Goal: Transaction & Acquisition: Book appointment/travel/reservation

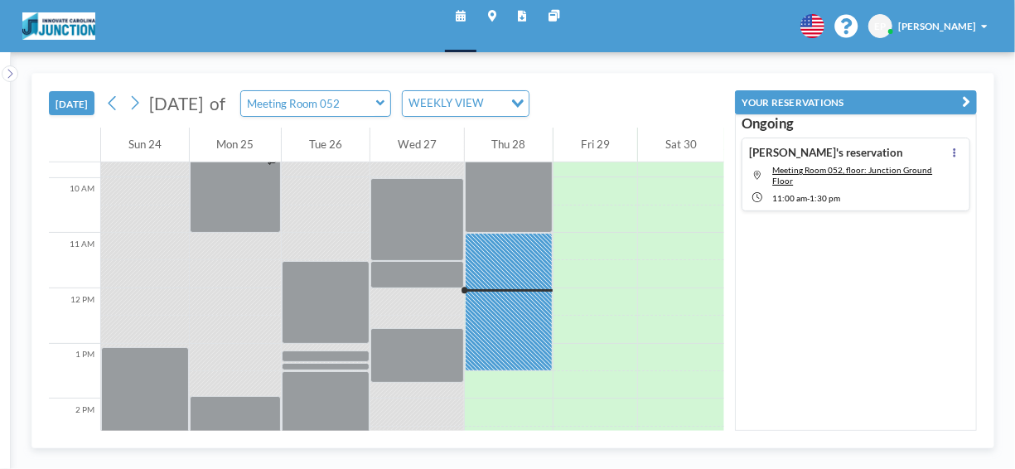
scroll to position [619, 0]
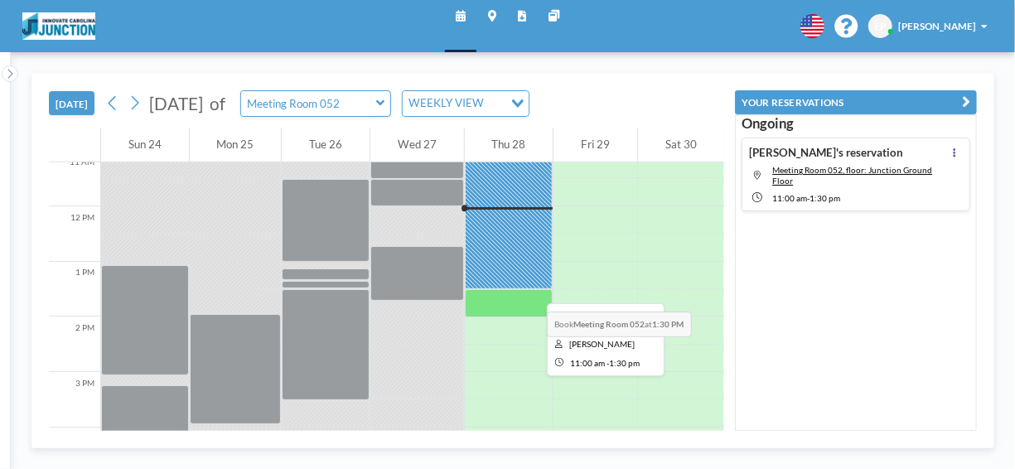
click at [516, 287] on div at bounding box center [509, 220] width 89 height 138
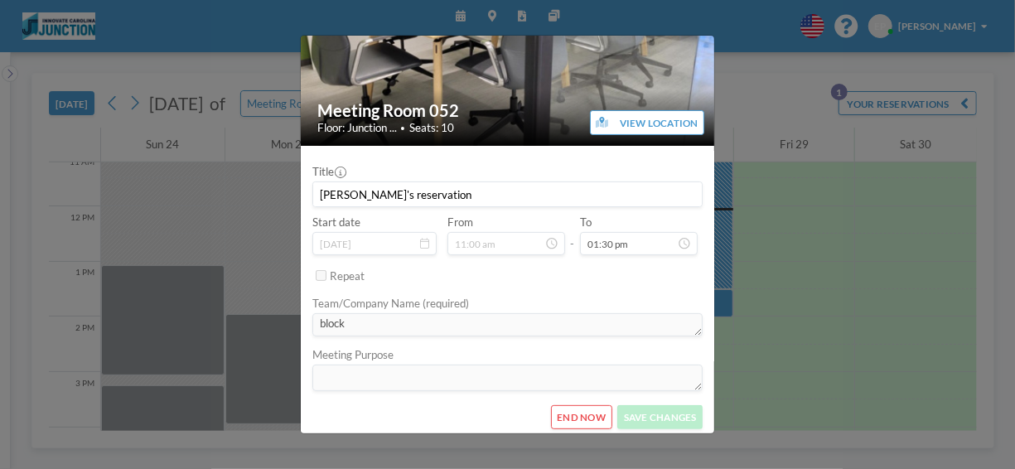
scroll to position [100, 0]
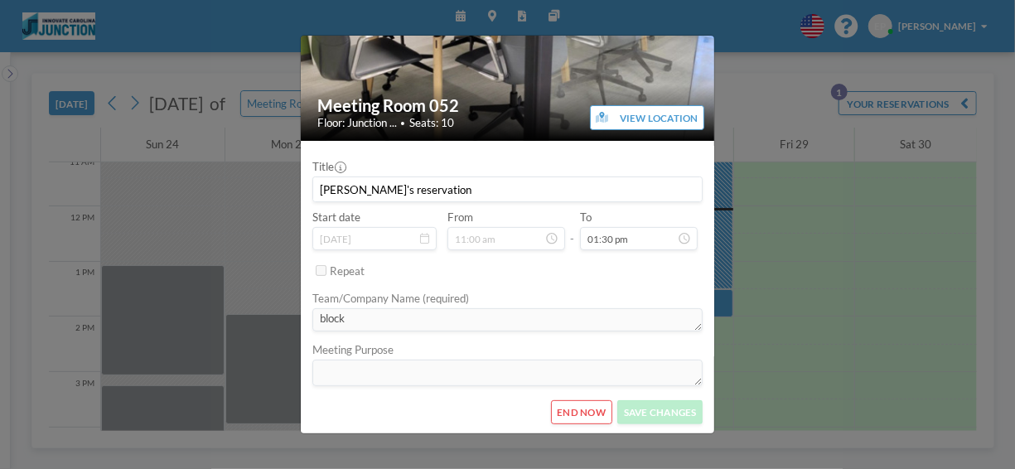
click at [545, 244] on icon at bounding box center [551, 238] width 13 height 13
click at [545, 239] on icon at bounding box center [551, 238] width 13 height 13
click at [795, 186] on div "Meeting Room 052 Floor: Junction ... • Seats: 10 VIEW LOCATION Title [PERSON_NA…" at bounding box center [507, 234] width 1015 height 469
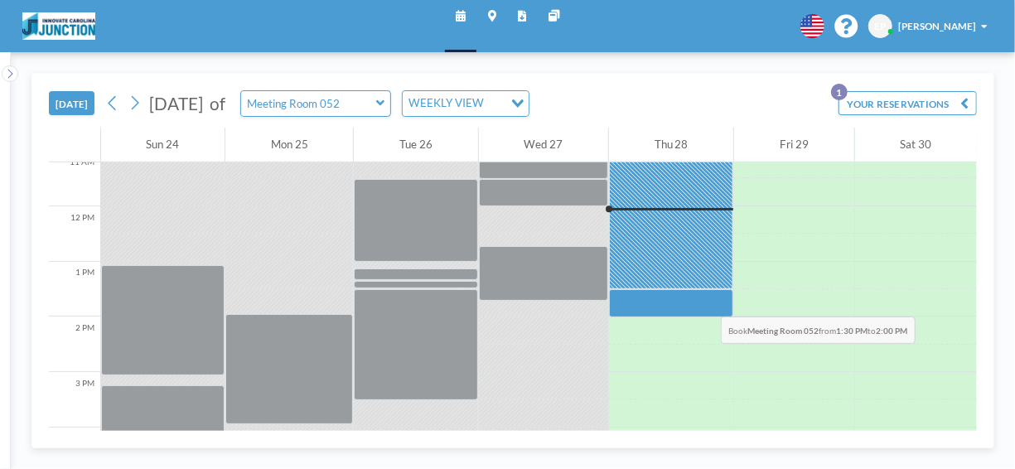
click at [686, 292] on div at bounding box center [671, 302] width 124 height 27
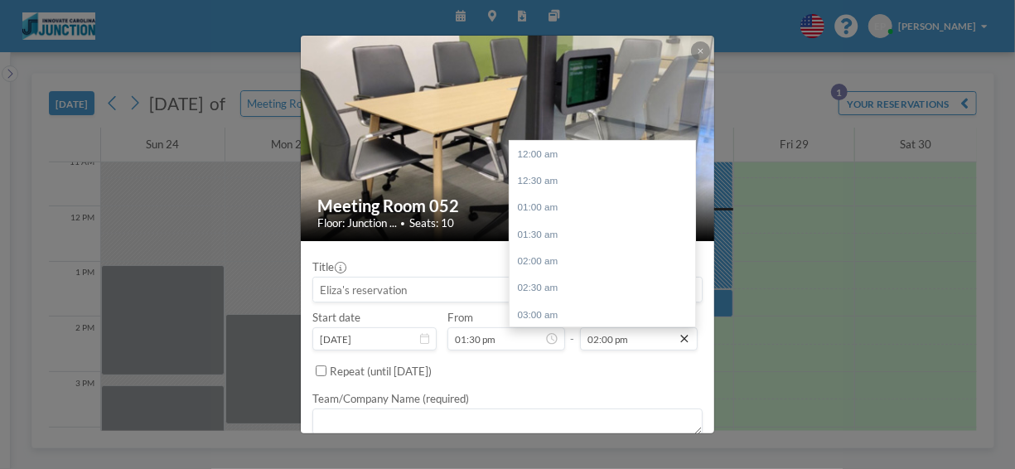
scroll to position [750, 0]
click at [581, 266] on div "04:00 pm" at bounding box center [606, 260] width 194 height 27
type input "04:00 pm"
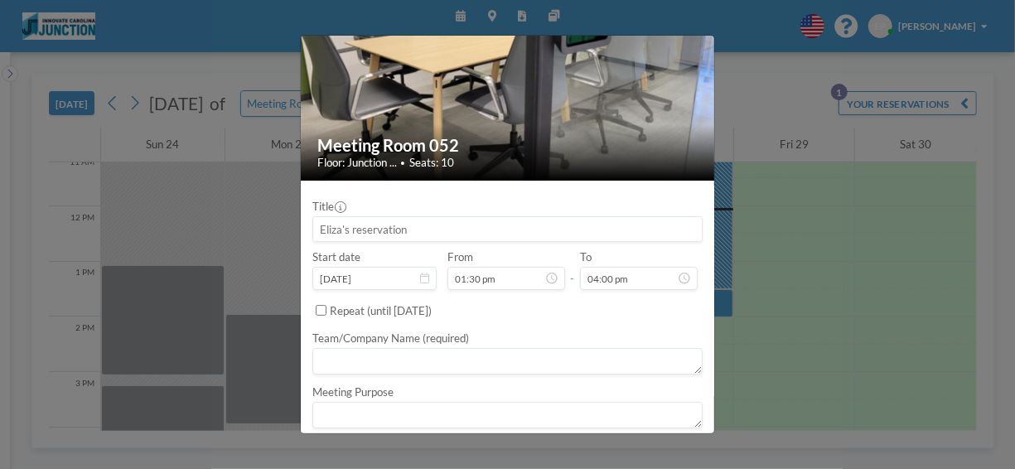
scroll to position [103, 0]
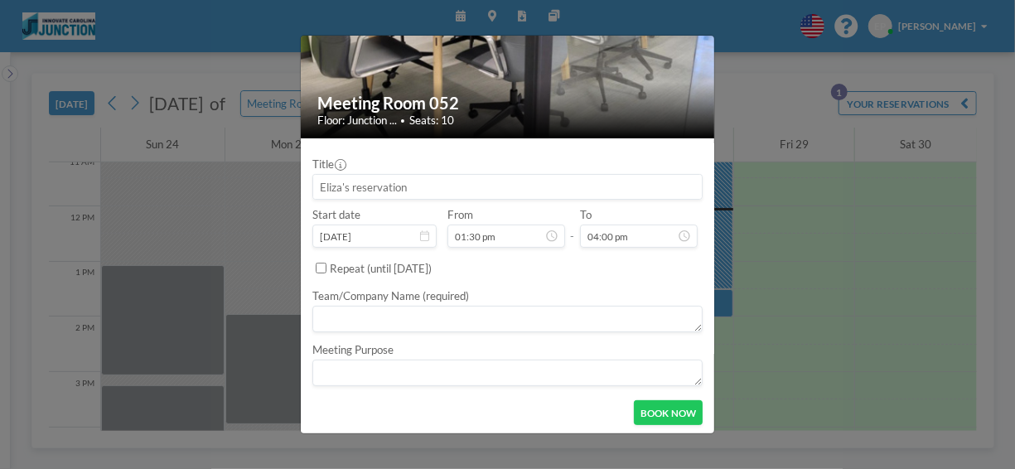
click at [480, 317] on textarea at bounding box center [507, 319] width 391 height 27
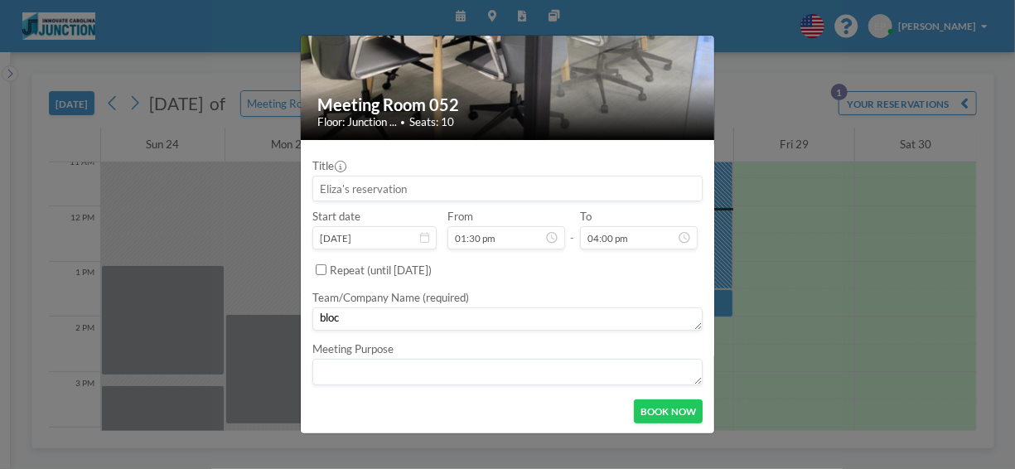
scroll to position [100, 0]
type textarea "block"
click at [647, 402] on button "BOOK NOW" at bounding box center [668, 412] width 69 height 24
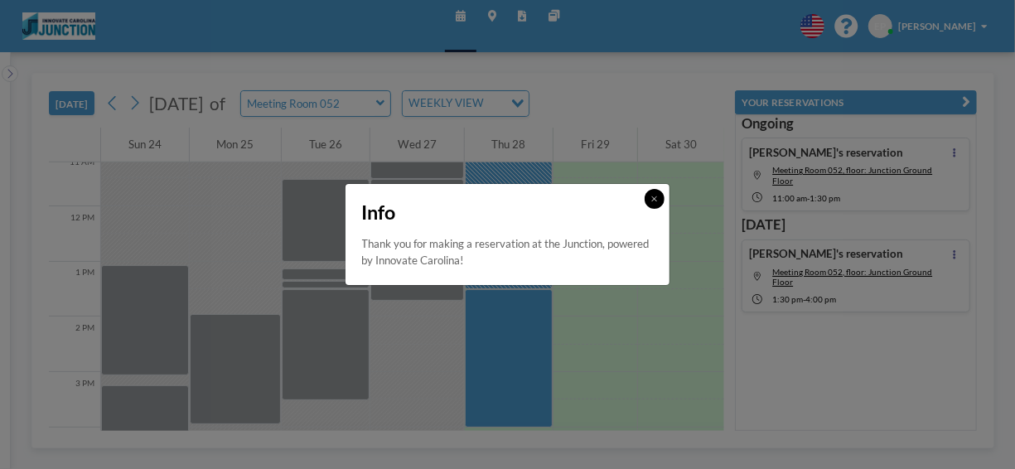
click at [652, 195] on icon at bounding box center [654, 199] width 7 height 8
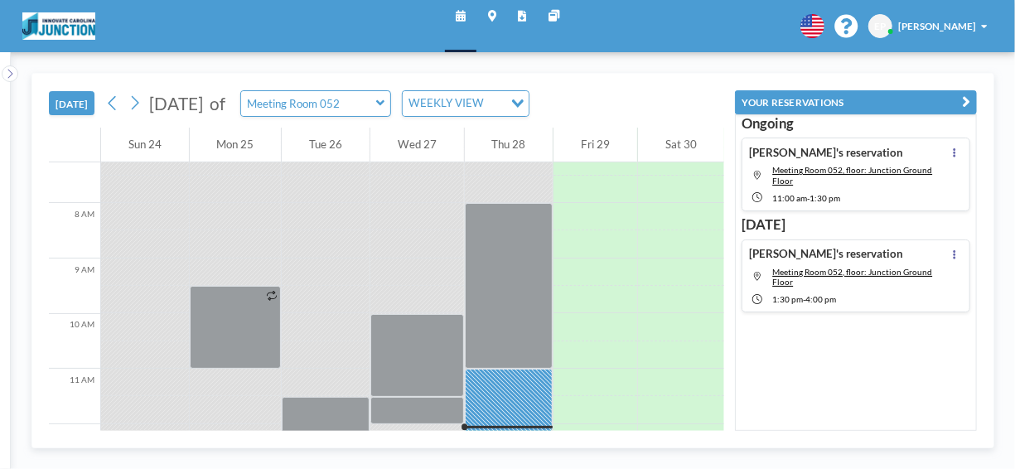
scroll to position [580, 0]
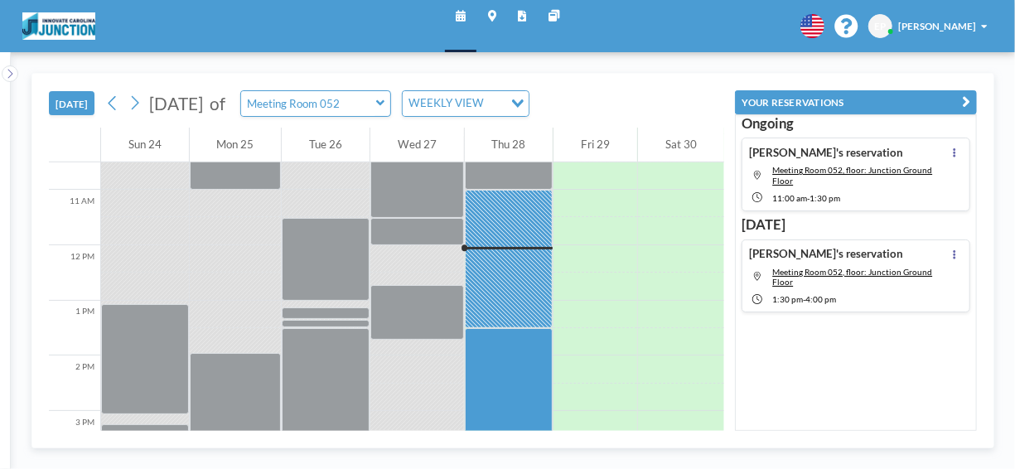
drag, startPoint x: 791, startPoint y: 373, endPoint x: 778, endPoint y: 369, distance: 13.7
click at [787, 369] on div "Ongoing [PERSON_NAME]'s reservation Meeting Room 052, floor: Junction Ground Fl…" at bounding box center [856, 272] width 242 height 316
